Goal: Task Accomplishment & Management: Use online tool/utility

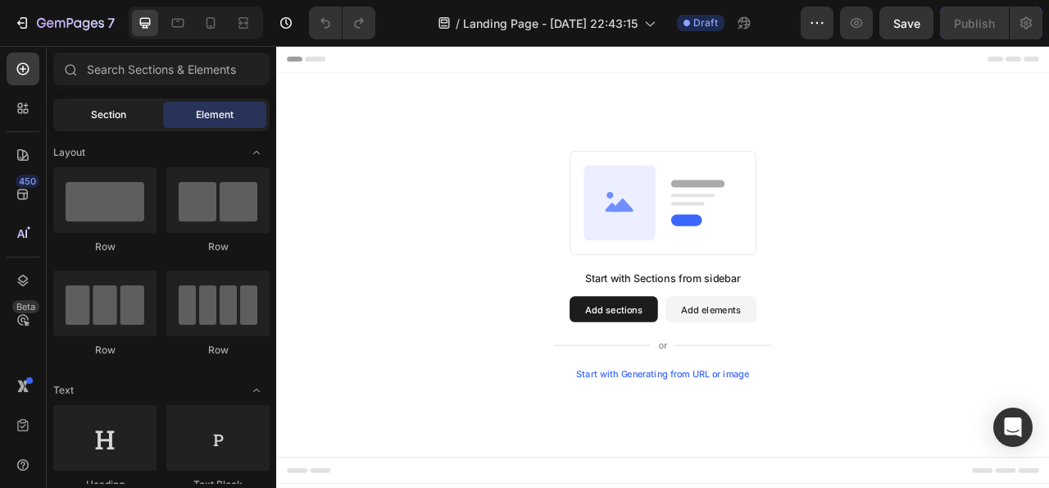
click at [135, 117] on div "Section" at bounding box center [108, 115] width 103 height 26
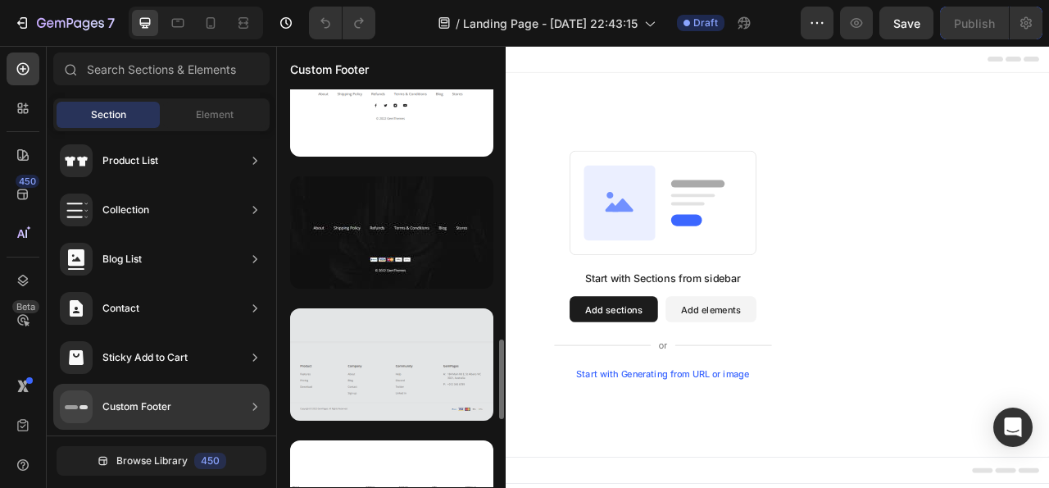
scroll to position [1154, 0]
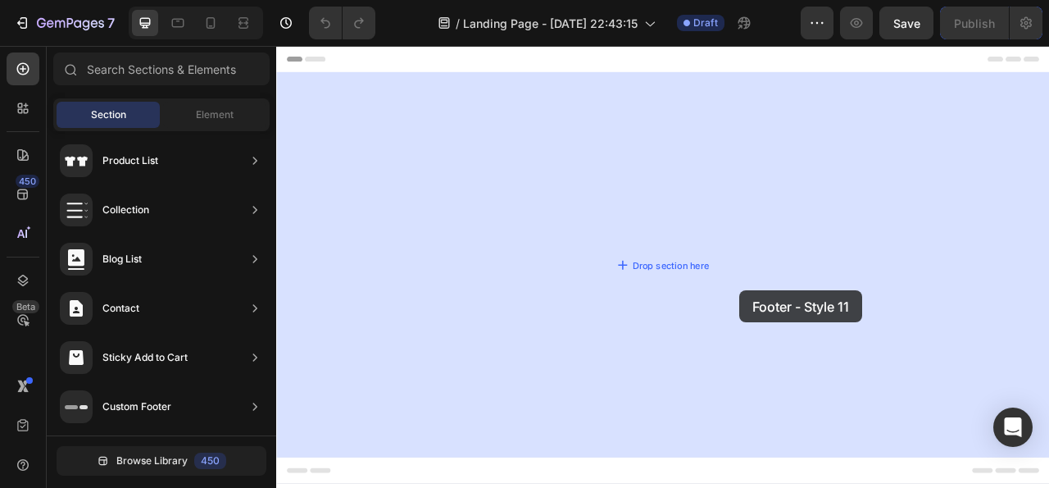
drag, startPoint x: 634, startPoint y: 259, endPoint x: 588, endPoint y: 287, distance: 53.7
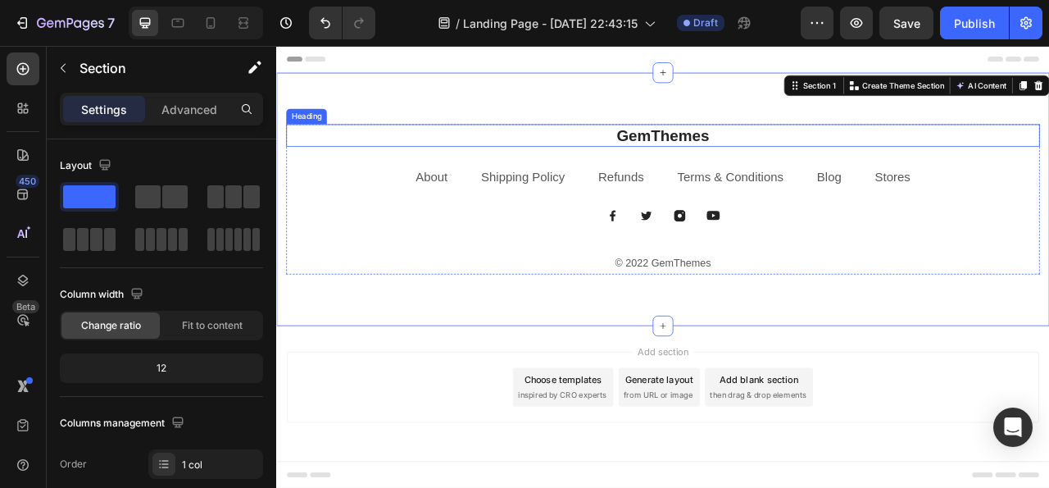
click at [738, 159] on p "GemThemes" at bounding box center [768, 159] width 956 height 25
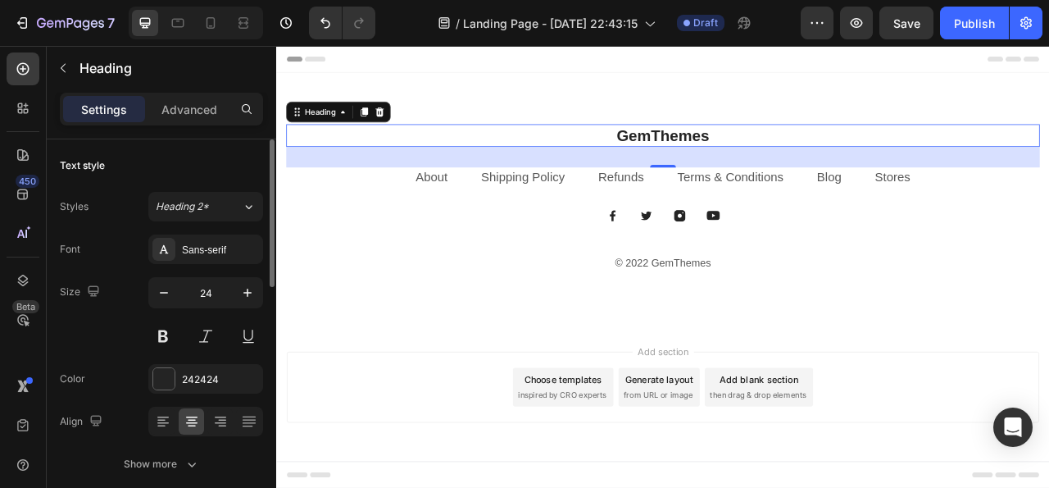
scroll to position [167, 0]
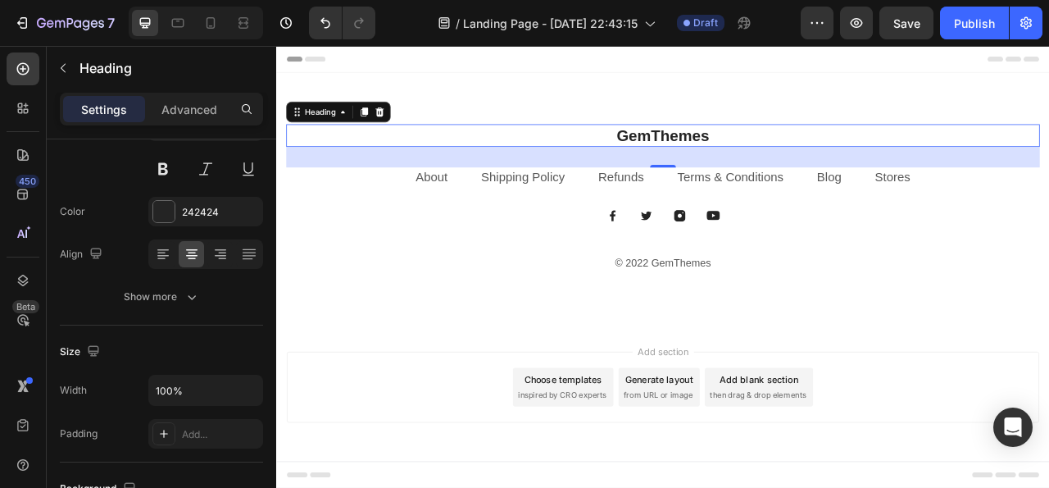
click at [775, 154] on p "GemThemes" at bounding box center [768, 159] width 956 height 25
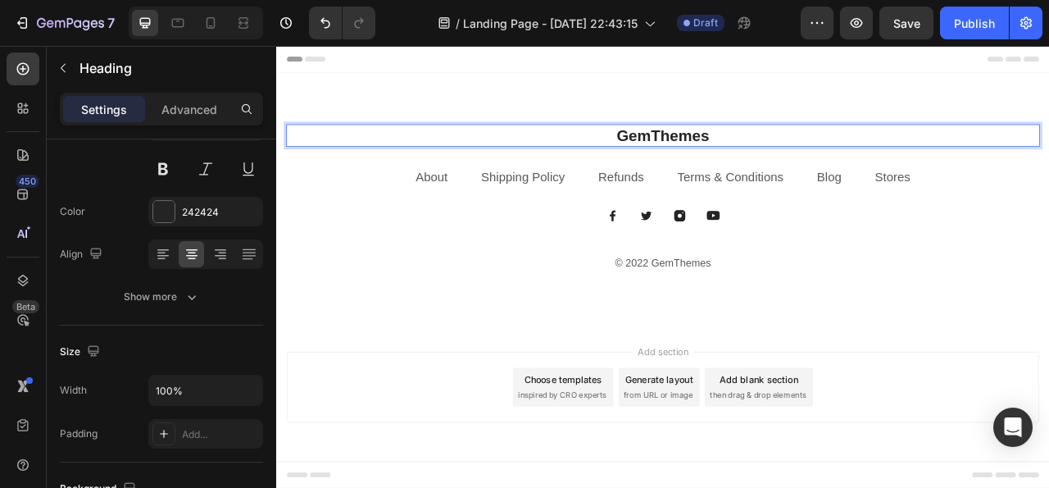
click at [822, 161] on p "GemThemes" at bounding box center [768, 159] width 956 height 25
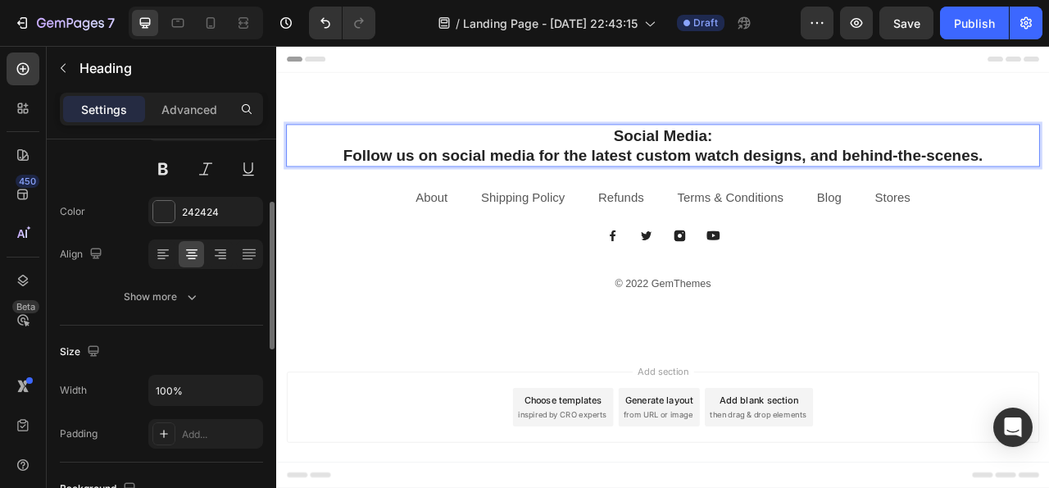
scroll to position [0, 0]
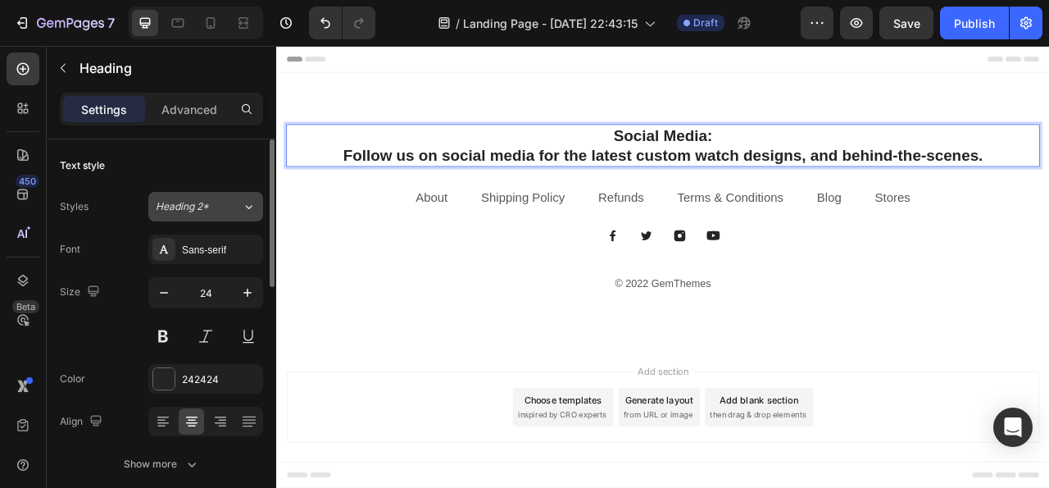
click at [229, 211] on div "Heading 2*" at bounding box center [199, 206] width 86 height 15
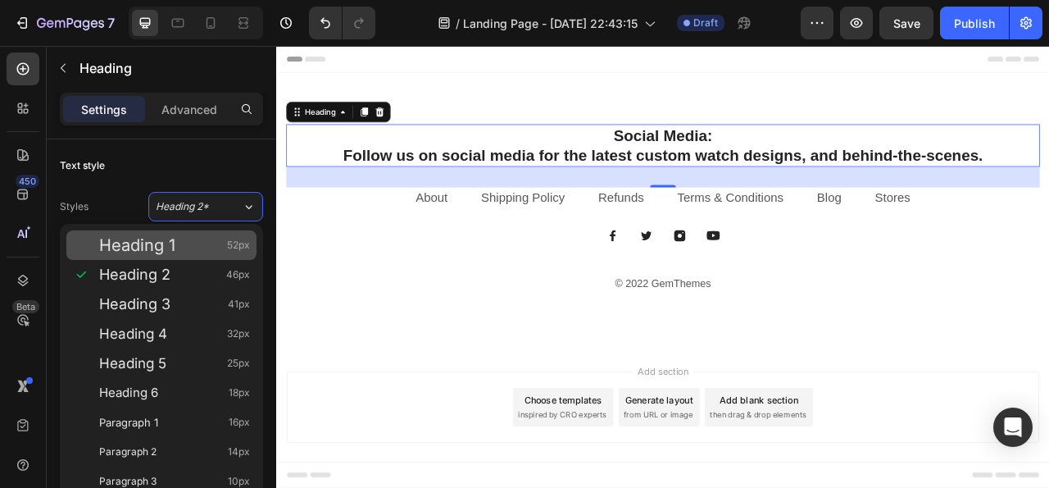
click at [166, 243] on span "Heading 1" at bounding box center [137, 245] width 76 height 16
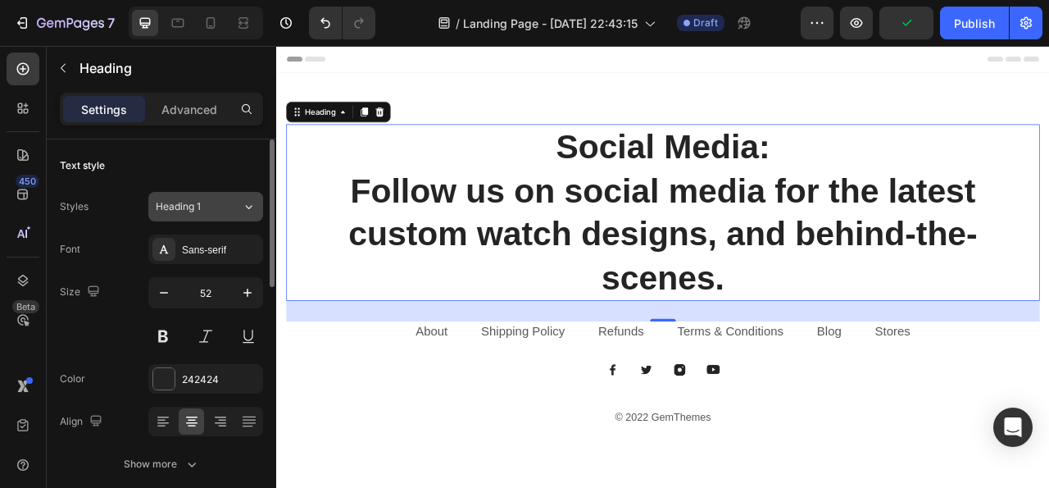
click at [202, 211] on div "Heading 1" at bounding box center [189, 206] width 66 height 15
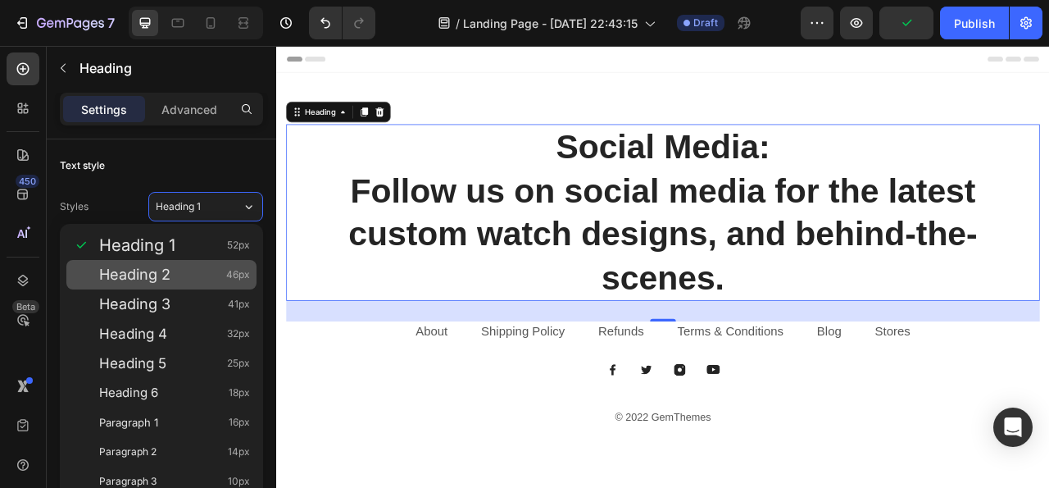
click at [179, 266] on div "Heading 2 46px" at bounding box center [174, 274] width 151 height 16
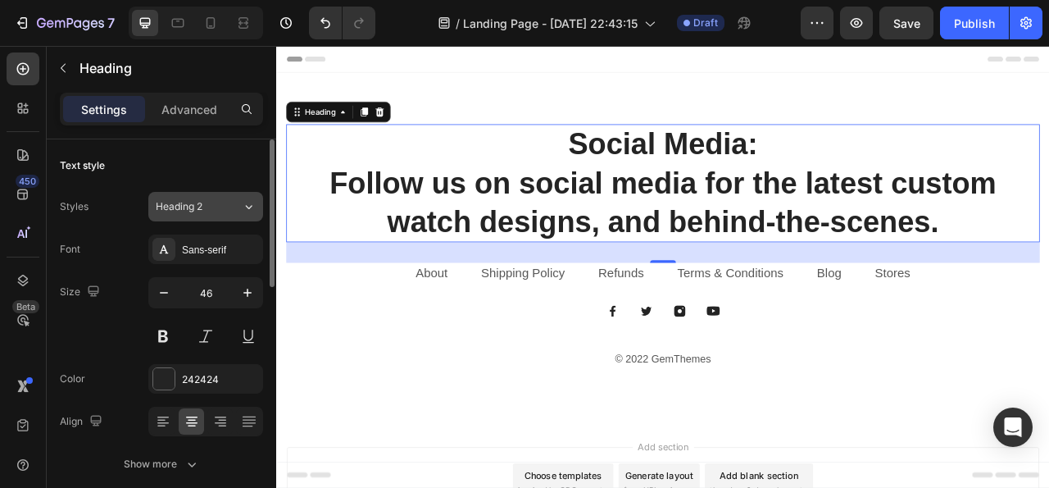
click at [206, 216] on button "Heading 2" at bounding box center [205, 207] width 115 height 30
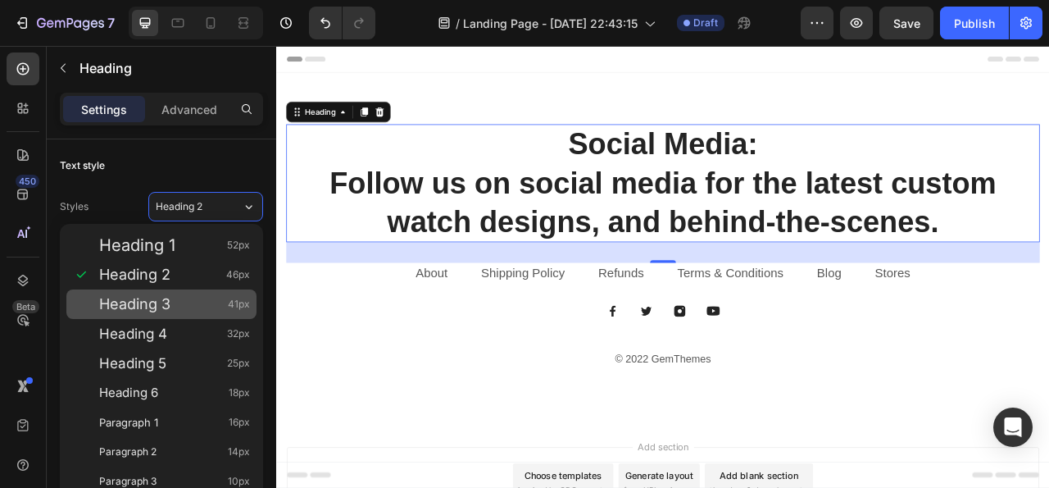
click at [168, 301] on span "Heading 3" at bounding box center [134, 304] width 71 height 16
type input "41"
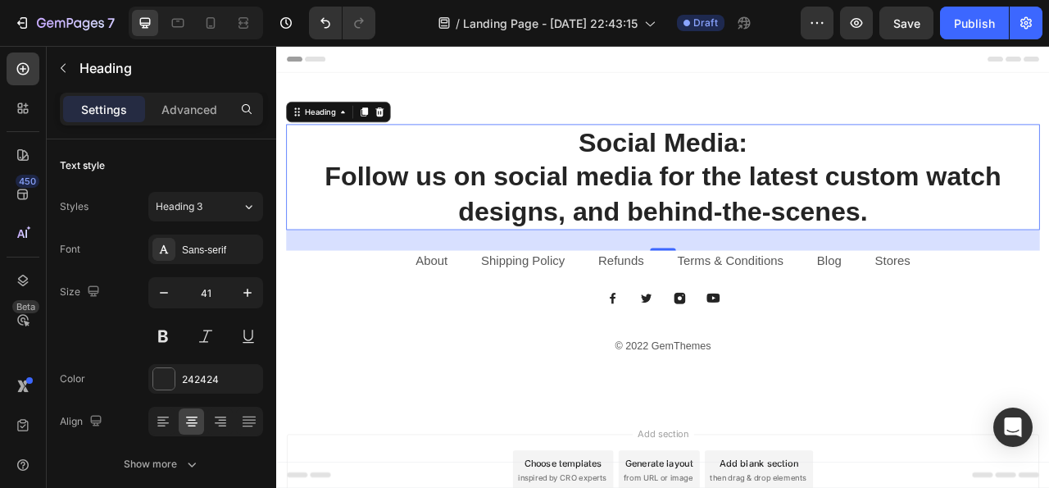
drag, startPoint x: 193, startPoint y: 114, endPoint x: 113, endPoint y: 117, distance: 80.4
click at [193, 113] on p "Advanced" at bounding box center [189, 109] width 56 height 17
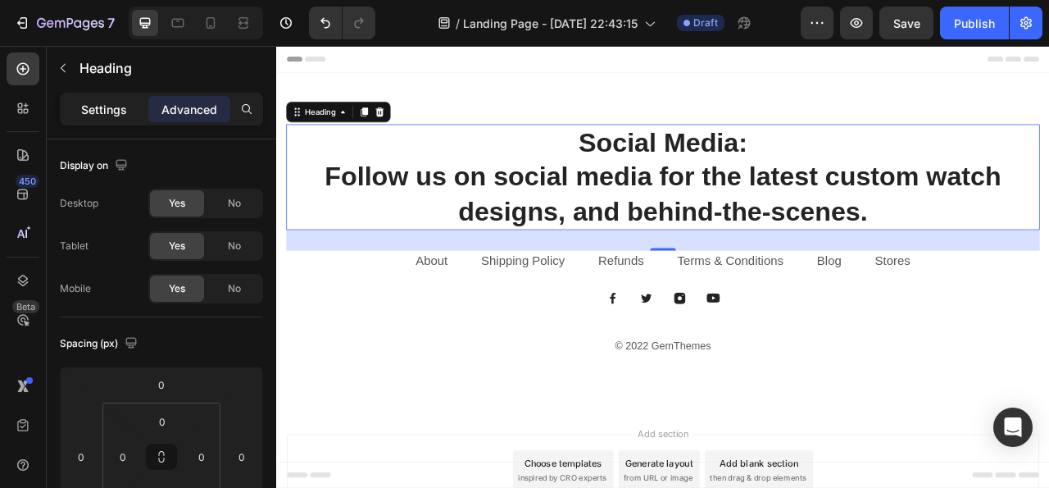
click at [111, 102] on p "Settings" at bounding box center [104, 109] width 46 height 17
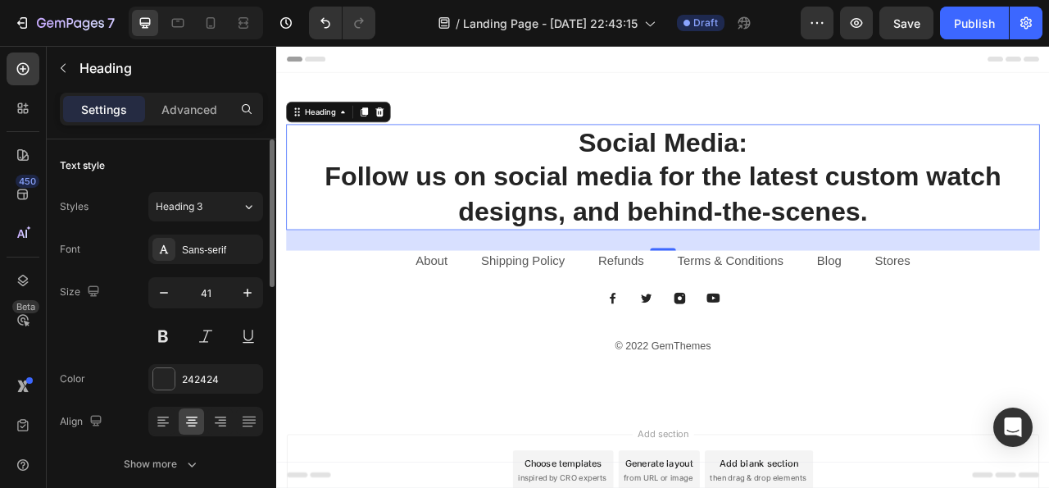
click at [179, 111] on p "Advanced" at bounding box center [189, 109] width 56 height 17
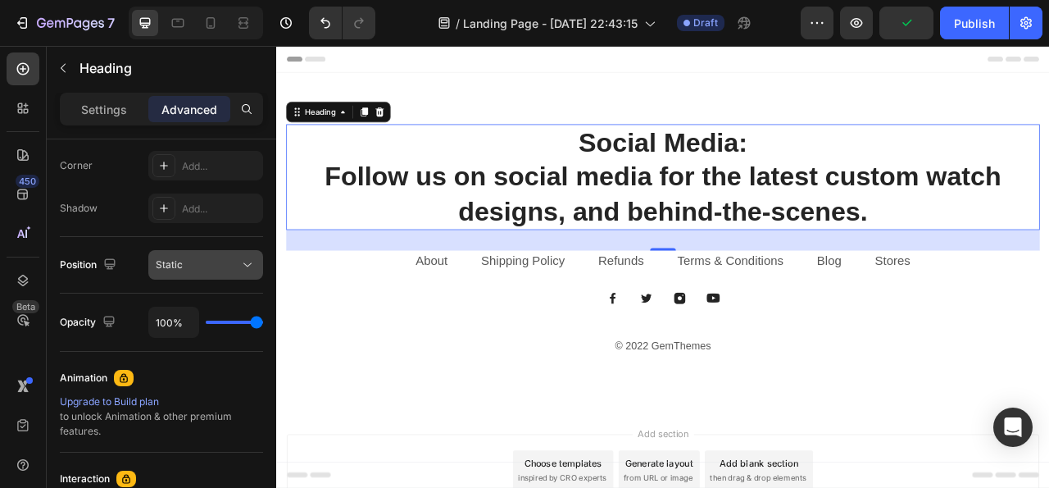
scroll to position [669, 0]
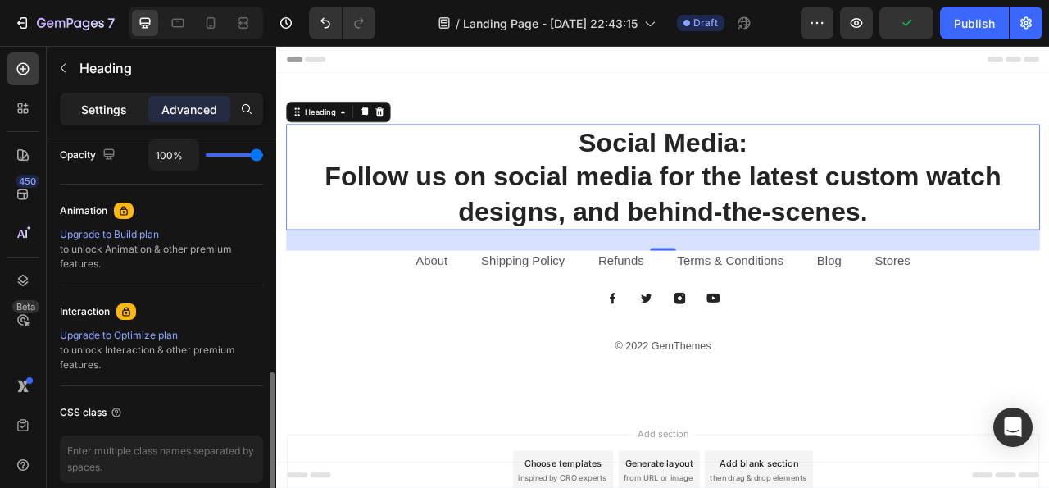
drag, startPoint x: 107, startPoint y: 111, endPoint x: 122, endPoint y: 118, distance: 16.1
click at [107, 111] on p "Settings" at bounding box center [104, 109] width 46 height 17
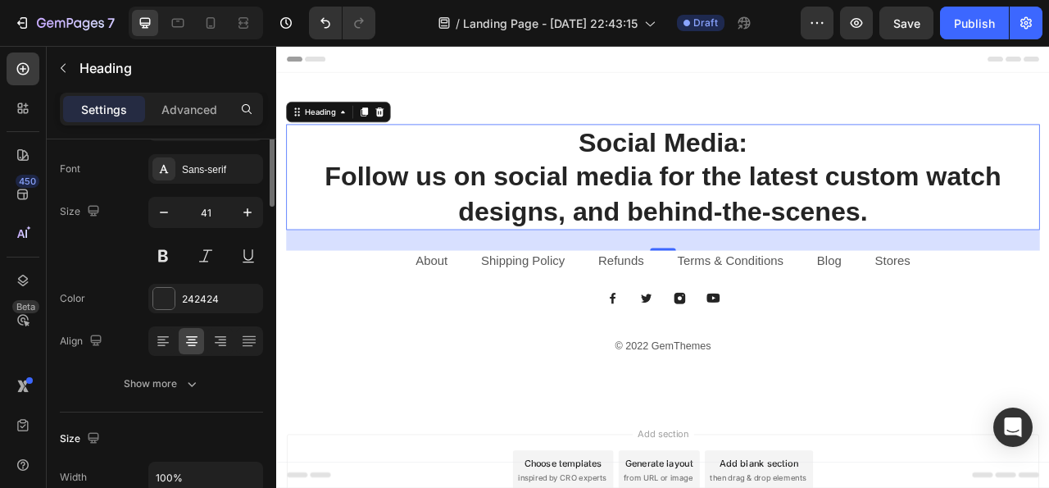
scroll to position [0, 0]
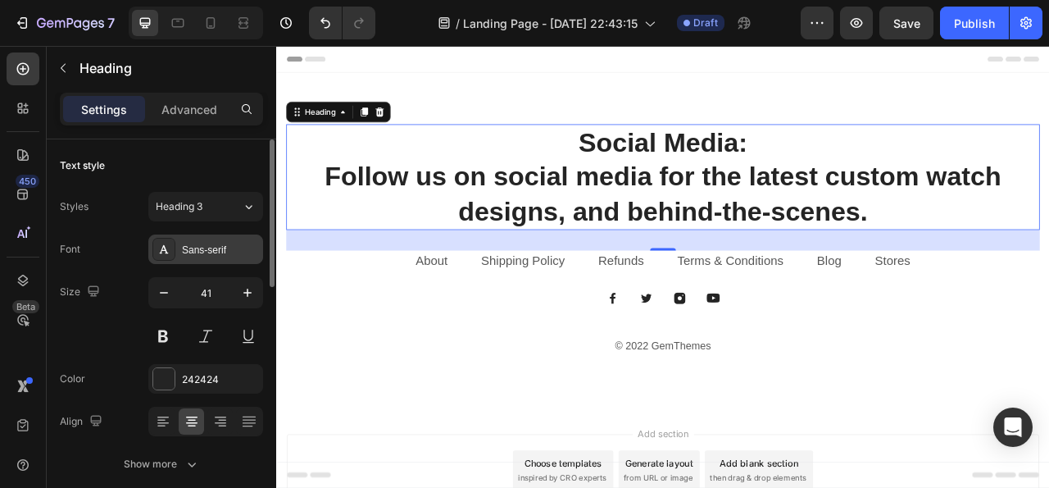
click at [216, 260] on div "Sans-serif" at bounding box center [205, 249] width 115 height 30
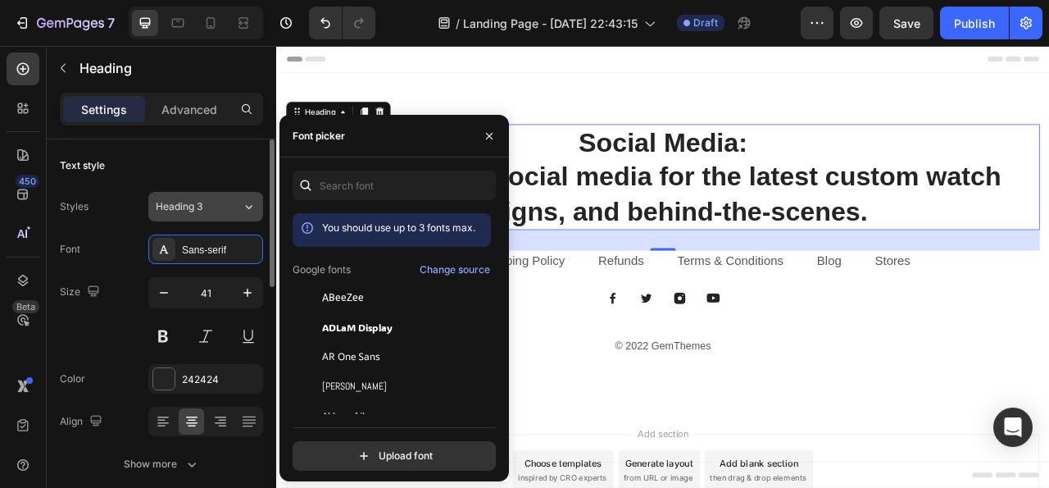
click at [217, 211] on div "Heading 3" at bounding box center [189, 206] width 66 height 15
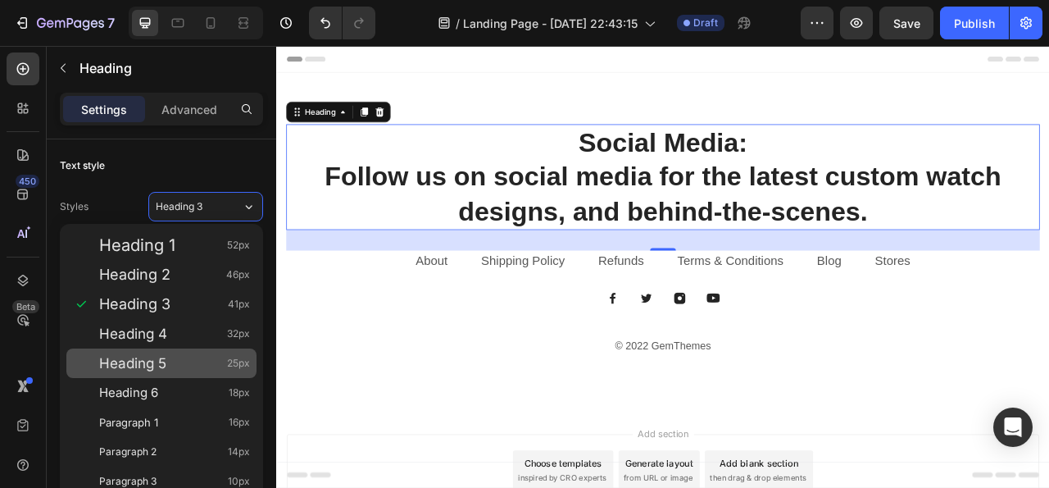
click at [122, 360] on span "Heading 5" at bounding box center [132, 363] width 67 height 16
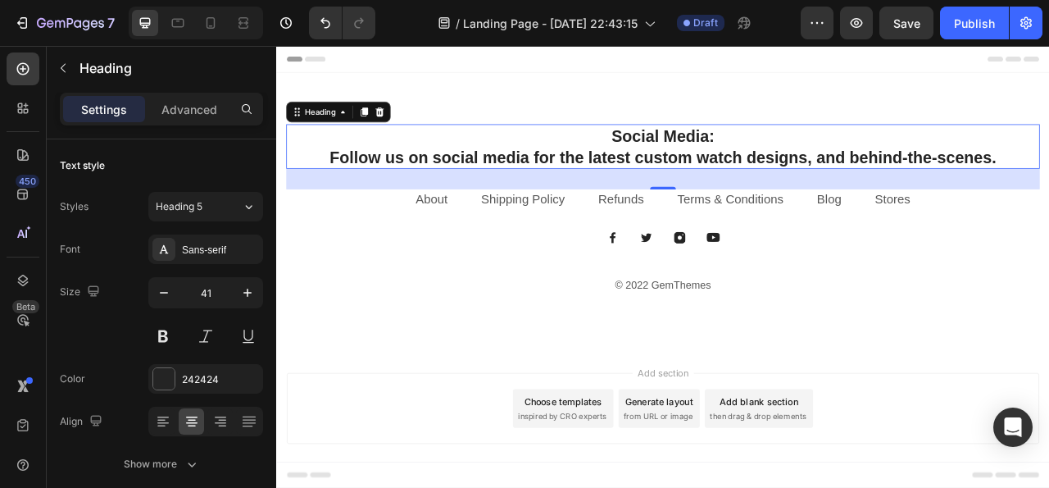
type input "25"
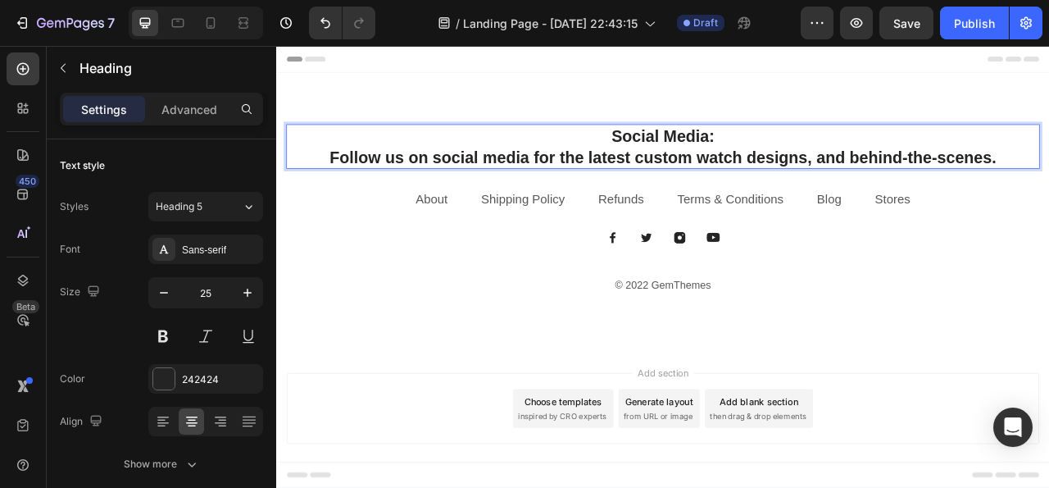
click at [344, 185] on strong "Follow us on social media for the latest custom watch designs, and behind-the-s…" at bounding box center [768, 186] width 848 height 23
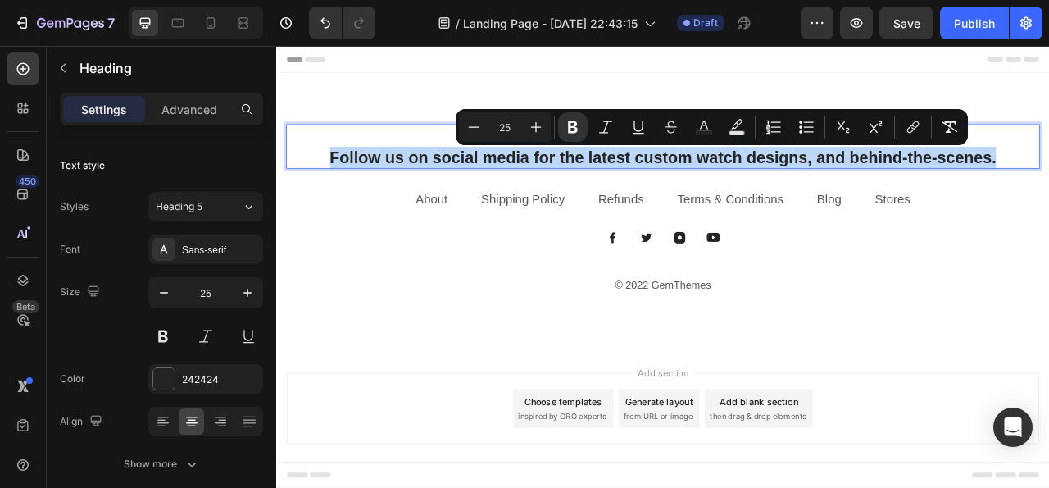
drag, startPoint x: 338, startPoint y: 185, endPoint x: 1191, endPoint y: 184, distance: 853.1
click at [1048, 184] on p "Social Media: Follow us on social media for the latest custom watch designs, an…" at bounding box center [768, 173] width 956 height 53
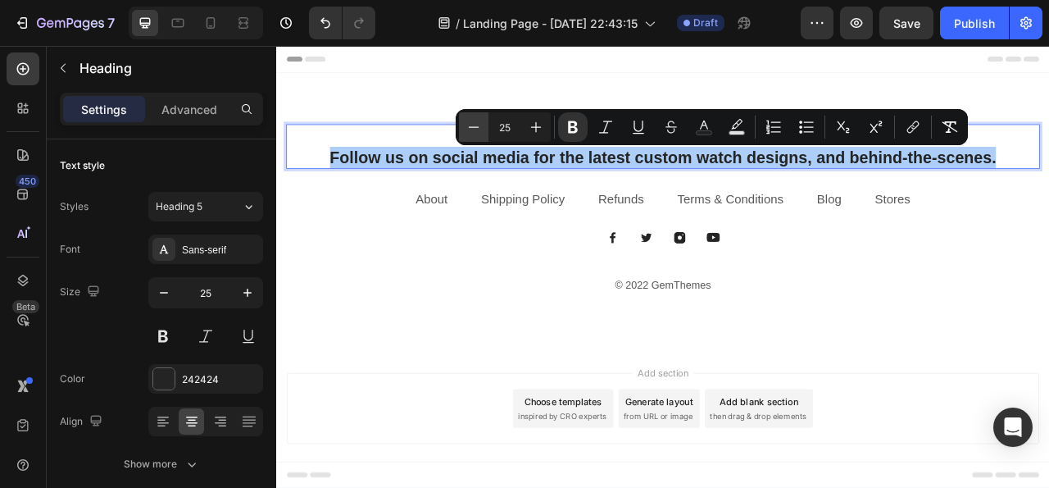
click at [472, 129] on icon "Editor contextual toolbar" at bounding box center [473, 127] width 16 height 16
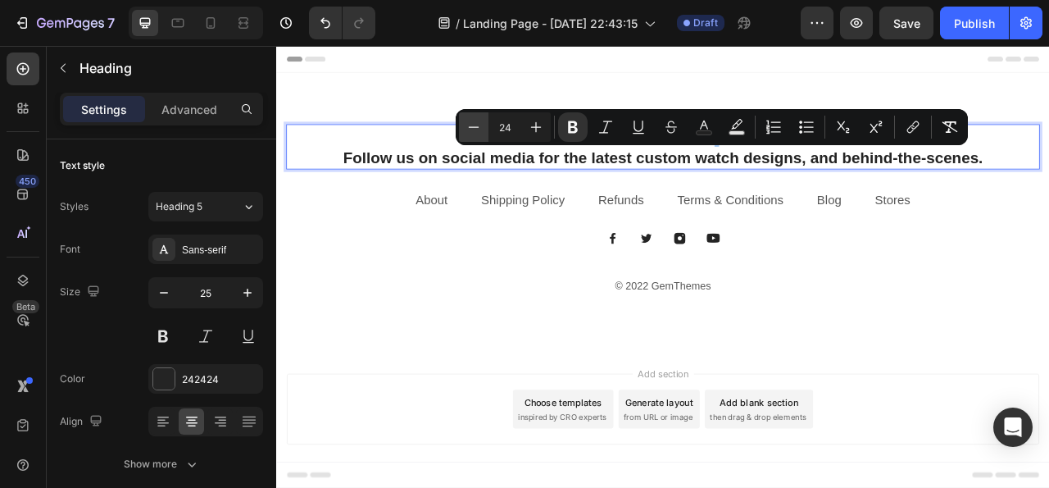
click at [472, 129] on icon "Editor contextual toolbar" at bounding box center [473, 127] width 16 height 16
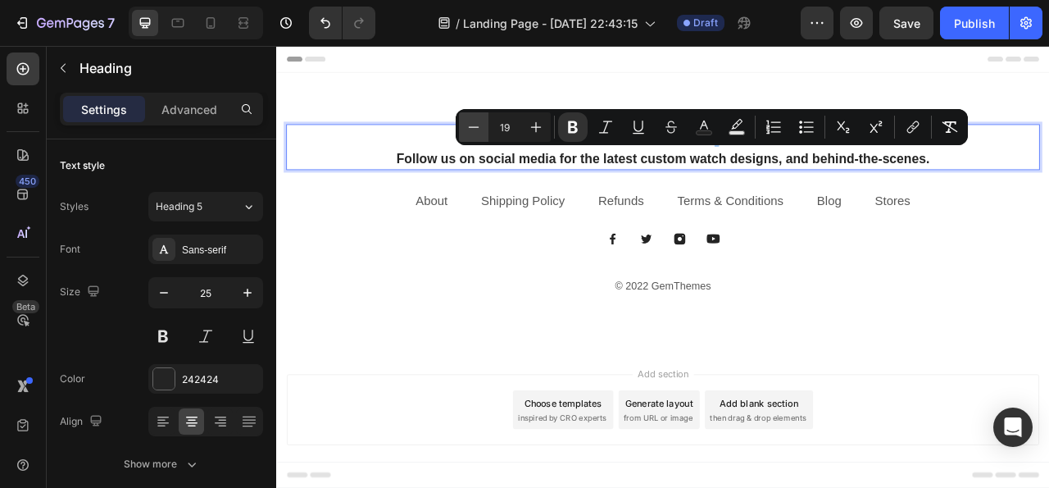
click at [472, 129] on icon "Editor contextual toolbar" at bounding box center [473, 127] width 16 height 16
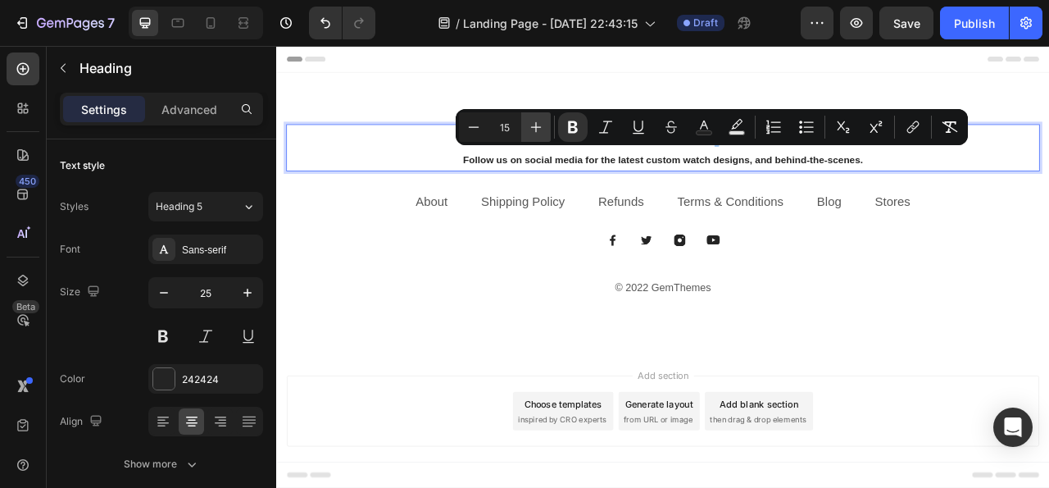
click at [537, 129] on icon "Editor contextual toolbar" at bounding box center [536, 127] width 16 height 16
type input "19"
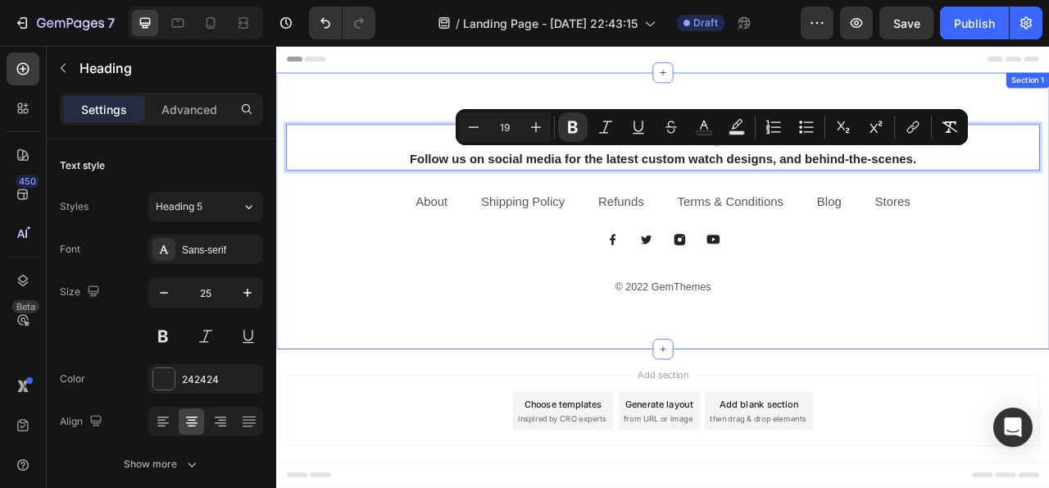
click at [432, 103] on div "Social Media: Follow us on social media for the latest custom watch designs, an…" at bounding box center [767, 255] width 983 height 352
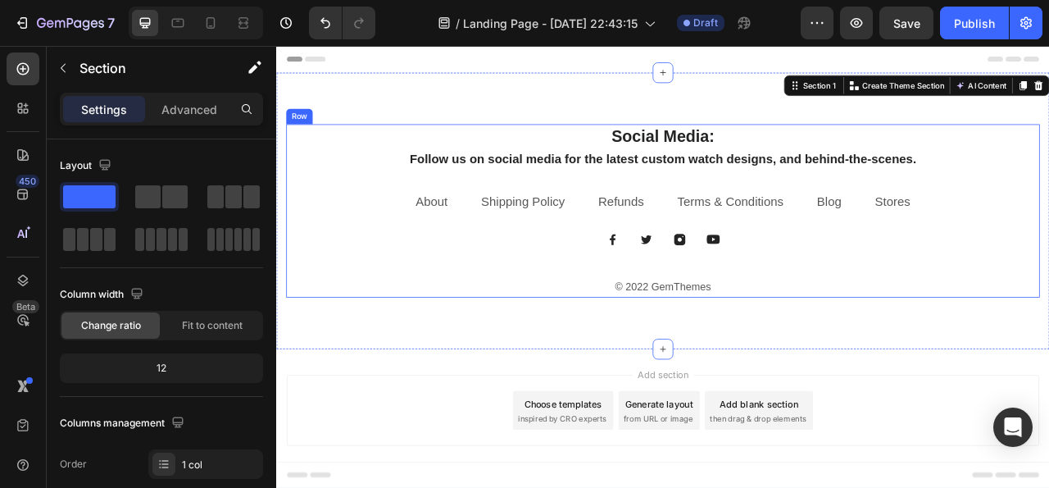
click at [715, 293] on div "Image Image Image Image Row" at bounding box center [767, 292] width 959 height 16
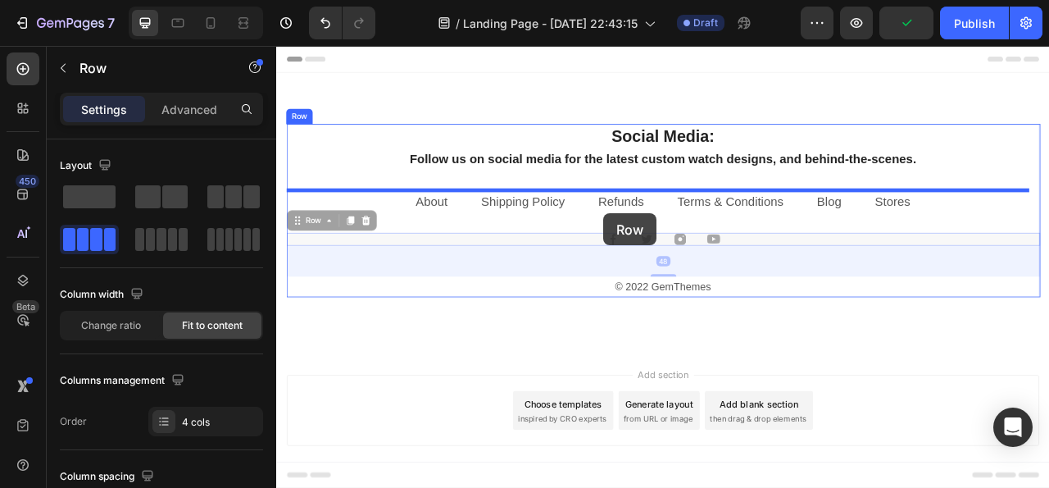
drag, startPoint x: 602, startPoint y: 282, endPoint x: 603, endPoint y: 213, distance: 68.9
click at [603, 213] on div "Header ⁠⁠⁠⁠⁠⁠⁠ Social Media: Follow us on social media for the latest custom wa…" at bounding box center [767, 339] width 983 height 587
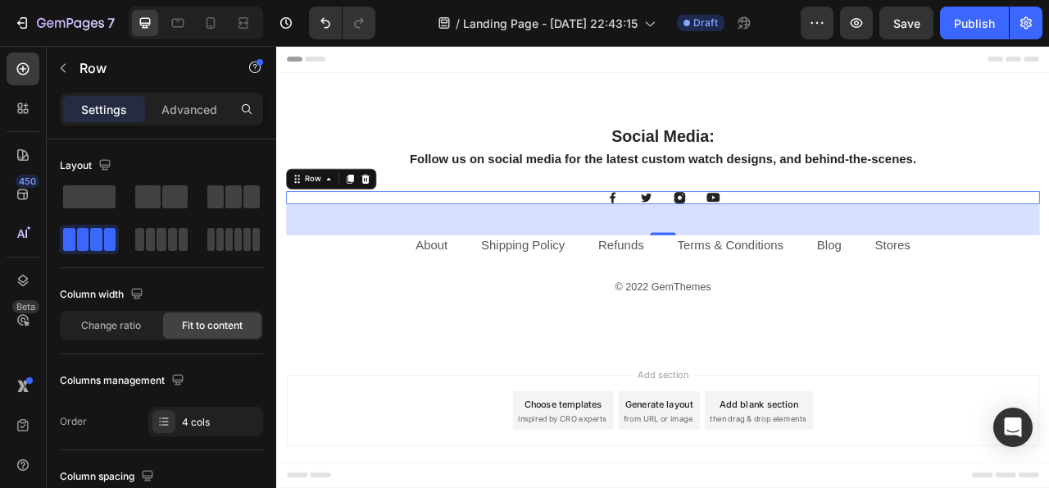
click at [713, 236] on div "Image Image Image Image Row 48" at bounding box center [767, 238] width 959 height 16
click at [696, 234] on img at bounding box center [704, 238] width 16 height 16
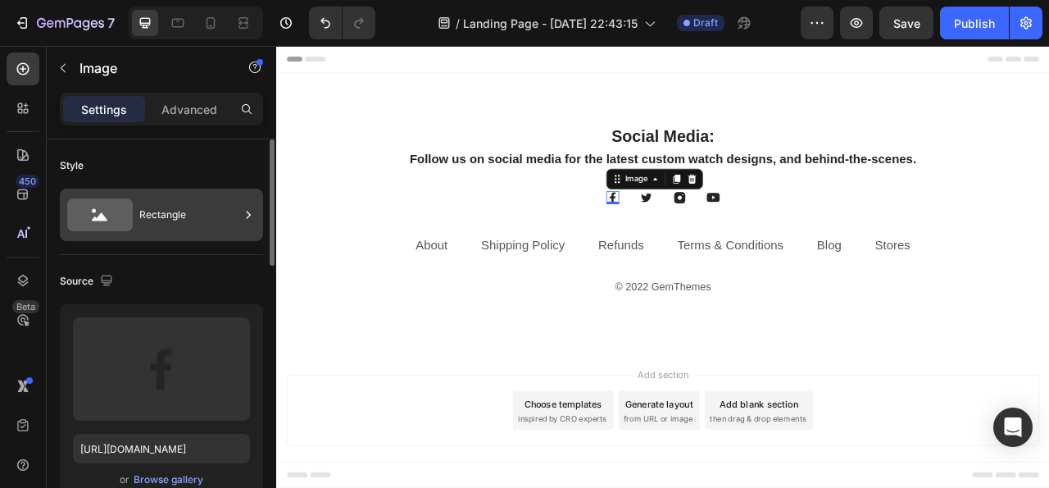
click at [202, 216] on div "Rectangle" at bounding box center [189, 215] width 100 height 38
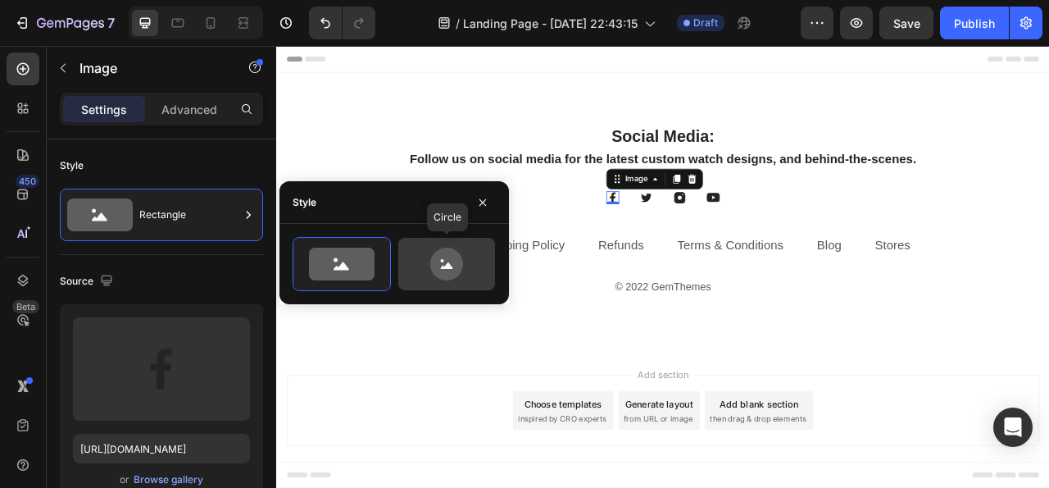
click at [420, 270] on icon at bounding box center [446, 263] width 77 height 33
type input "80"
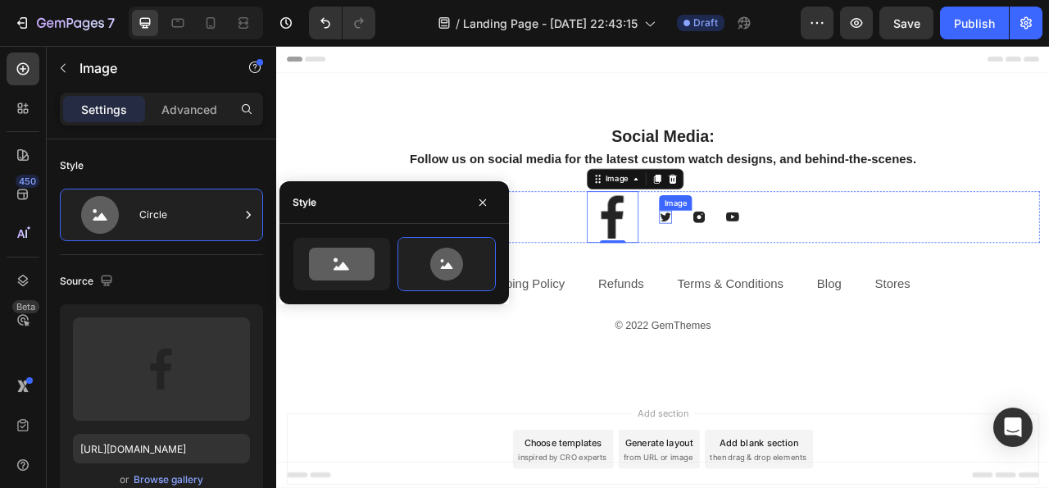
click at [764, 257] on img at bounding box center [771, 263] width 16 height 16
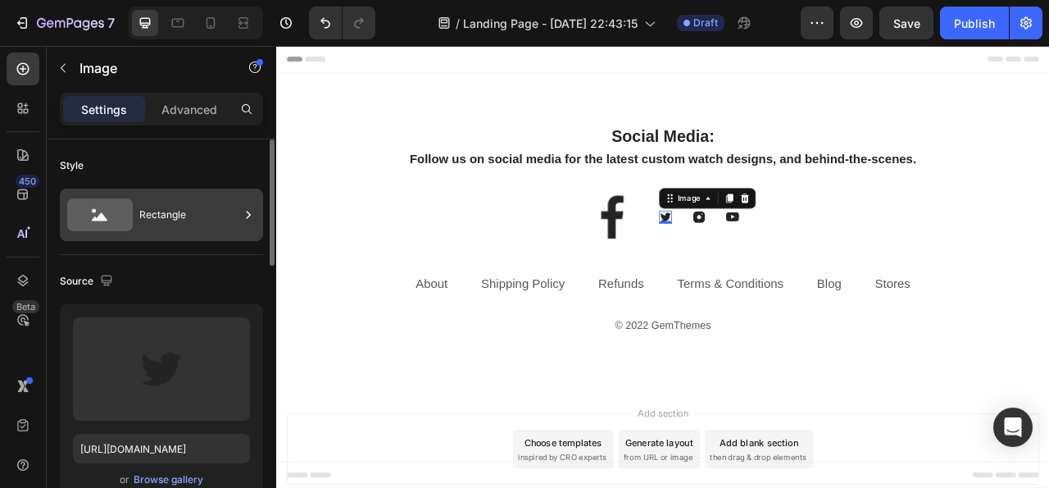
click at [163, 222] on div "Rectangle" at bounding box center [189, 215] width 100 height 38
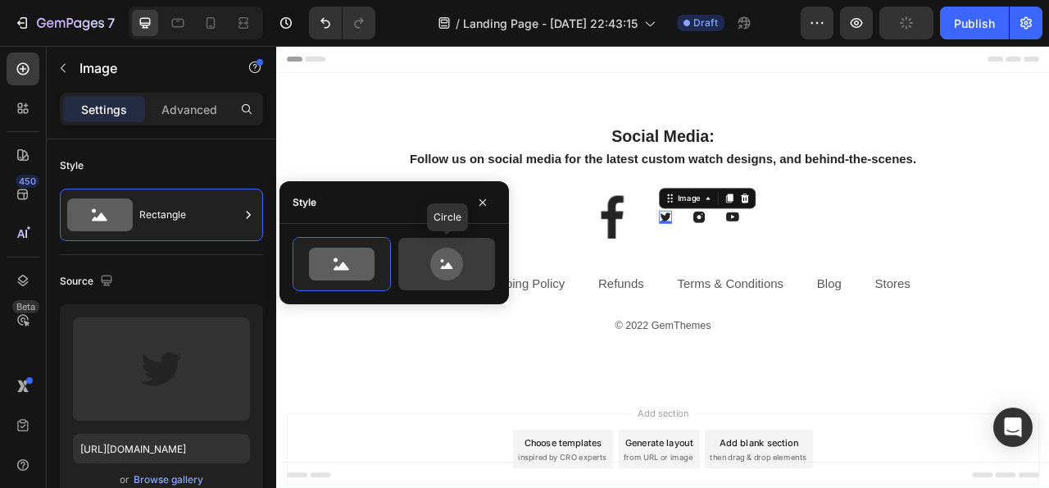
click at [459, 256] on icon at bounding box center [446, 263] width 33 height 33
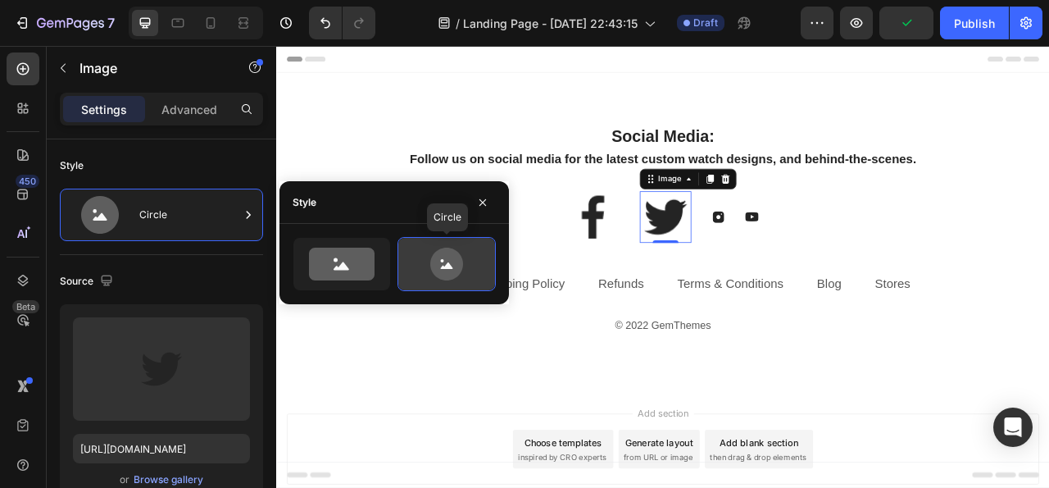
type input "80"
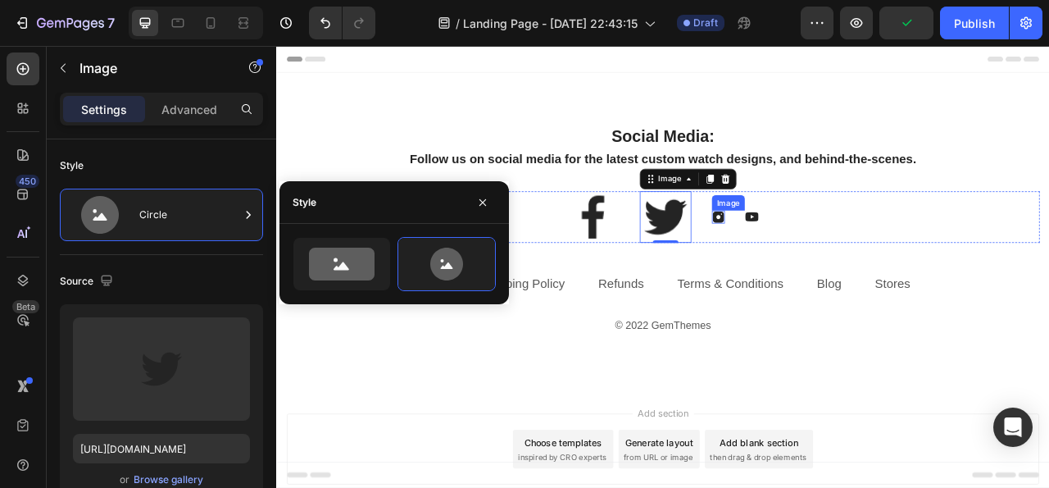
click at [831, 264] on img at bounding box center [838, 263] width 16 height 16
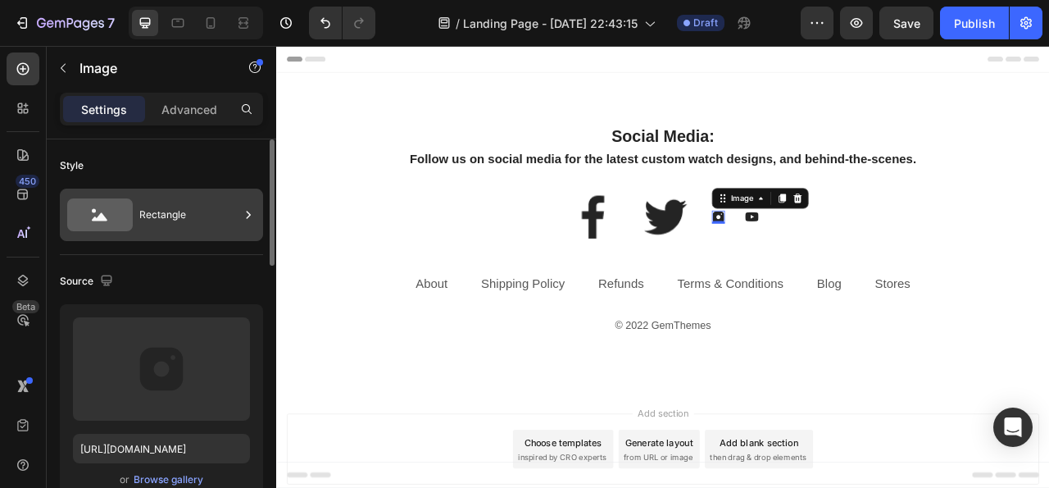
click at [143, 198] on div "Rectangle" at bounding box center [189, 215] width 100 height 38
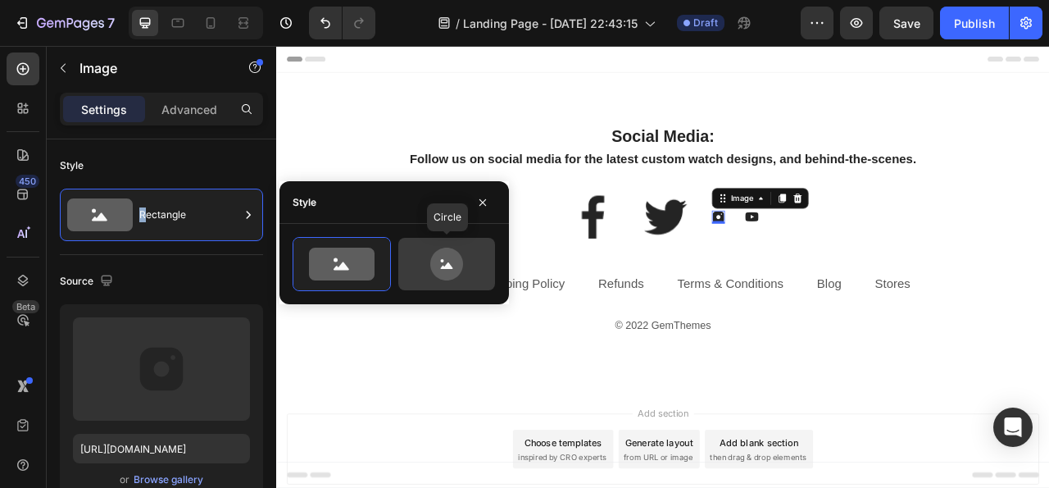
click at [453, 256] on icon at bounding box center [446, 263] width 33 height 33
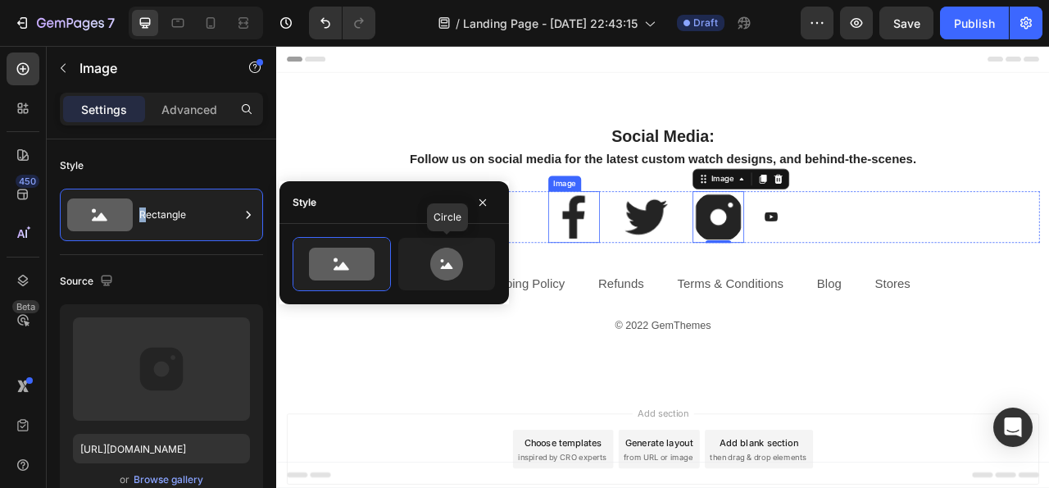
type input "80"
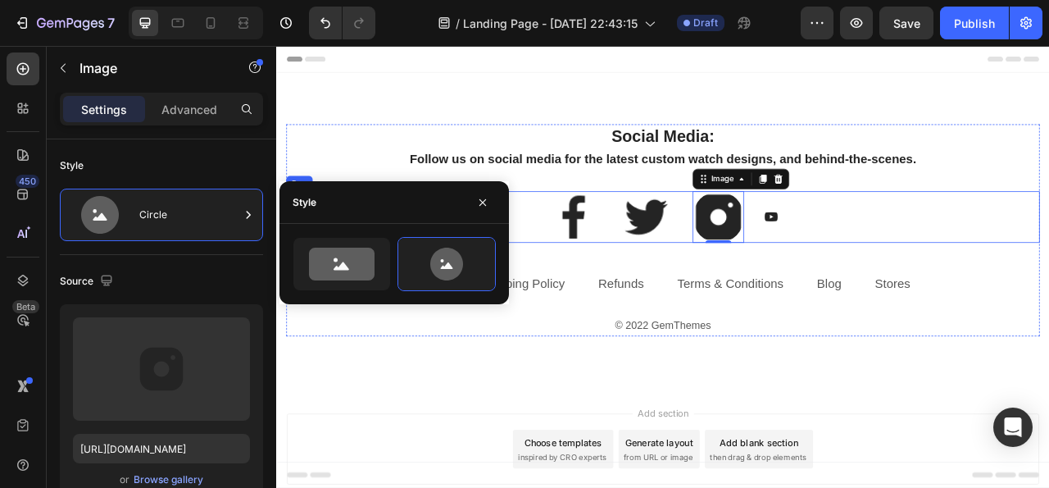
click at [897, 265] on img at bounding box center [905, 263] width 16 height 16
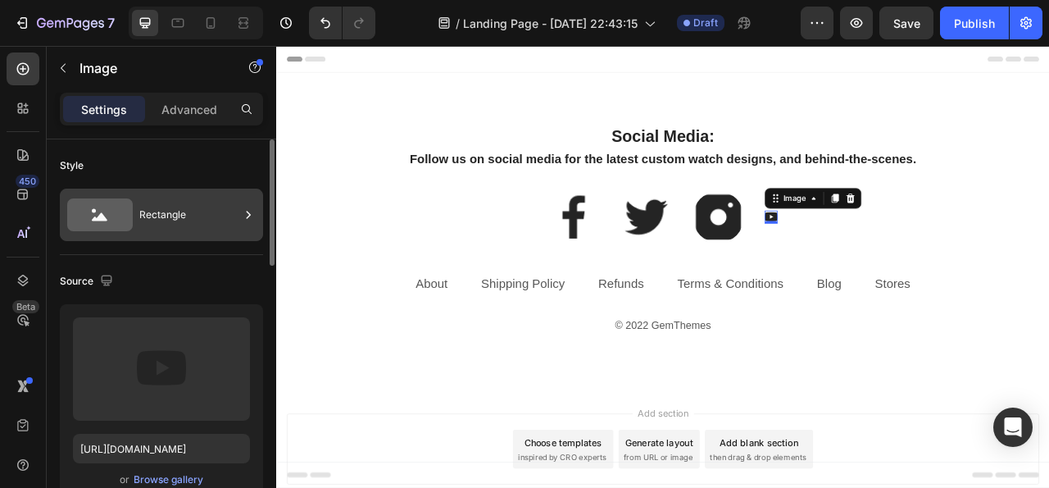
click at [191, 214] on div "Rectangle" at bounding box center [189, 215] width 100 height 38
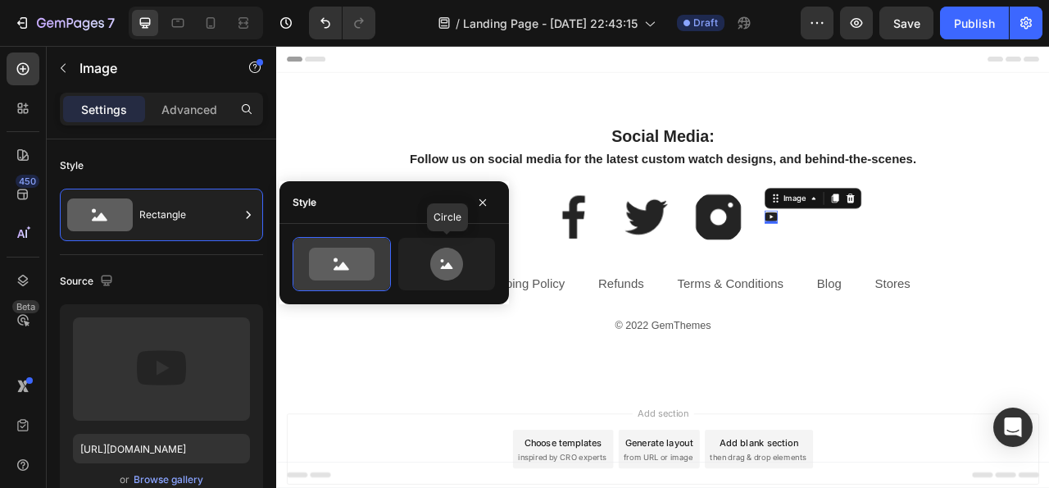
click at [460, 263] on icon at bounding box center [446, 263] width 33 height 33
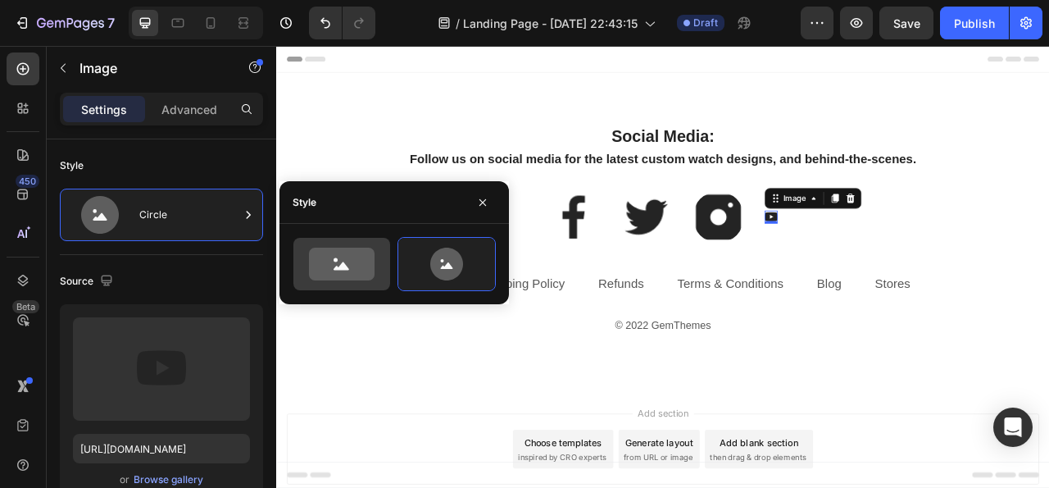
type input "80"
